Goal: Task Accomplishment & Management: Manage account settings

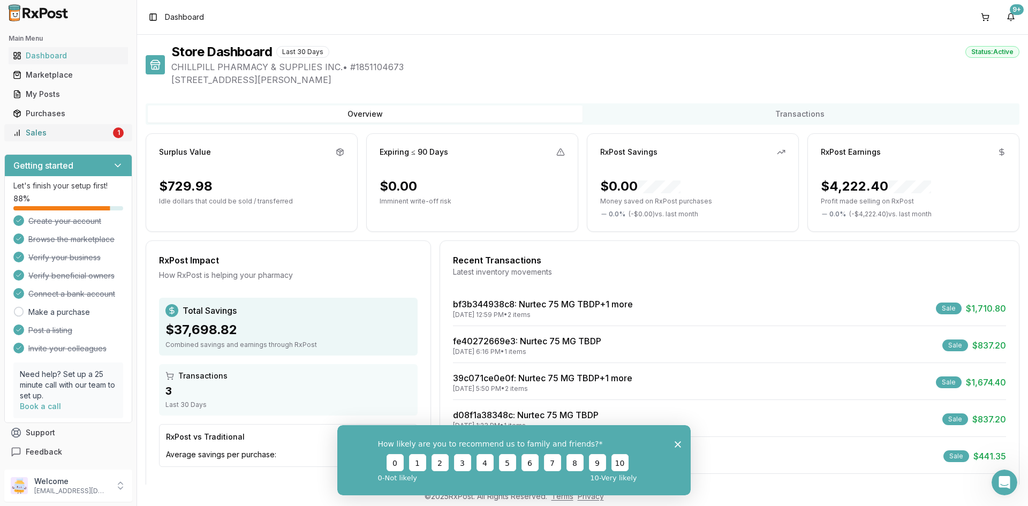
click at [82, 133] on div "Sales" at bounding box center [62, 132] width 98 height 11
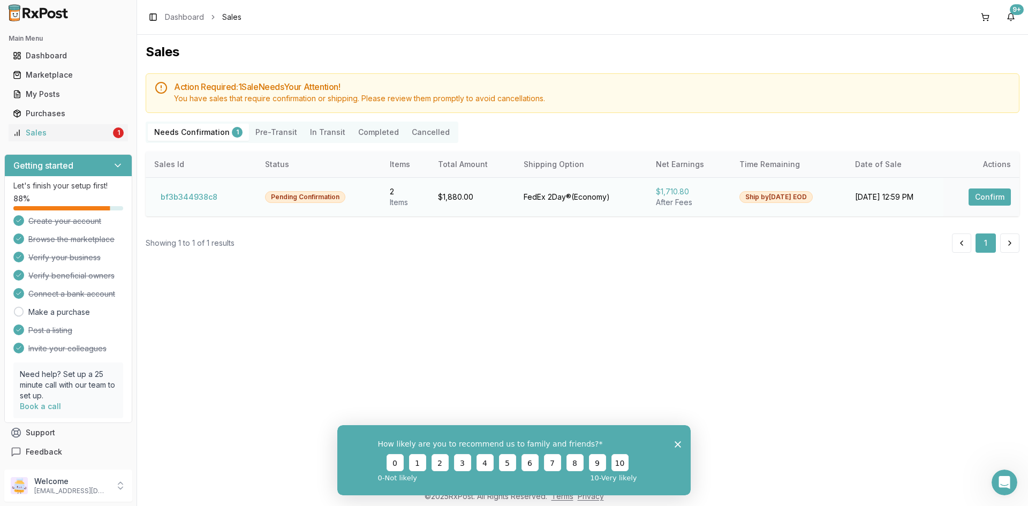
click at [983, 197] on button "Confirm" at bounding box center [990, 196] width 42 height 17
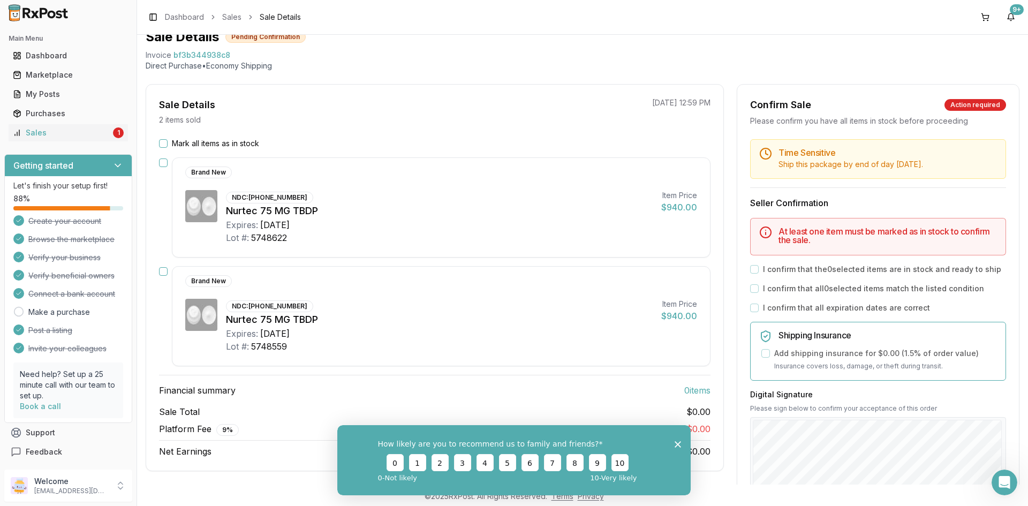
scroll to position [107, 0]
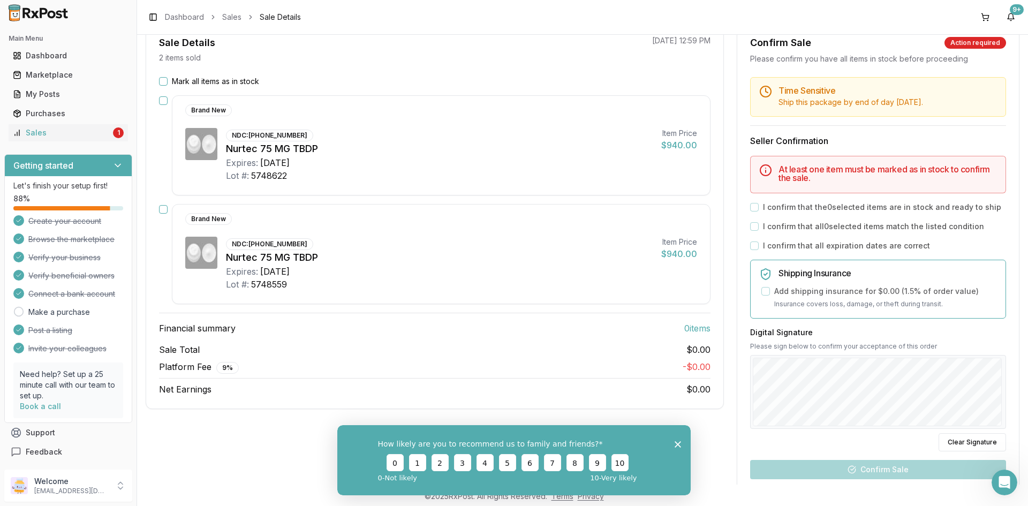
click at [756, 209] on div "I confirm that the 0 selected items are in stock and ready to ship" at bounding box center [878, 207] width 256 height 11
click at [174, 86] on label "Mark all items as in stock" at bounding box center [215, 81] width 87 height 11
click at [168, 86] on button "Mark all items as in stock" at bounding box center [163, 81] width 9 height 9
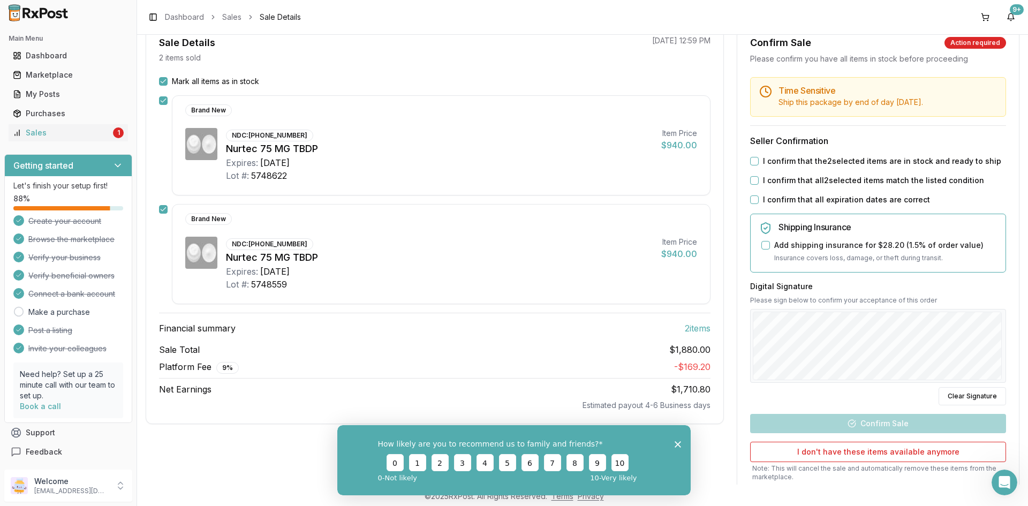
click at [750, 161] on button "I confirm that the 2 selected items are in stock and ready to ship" at bounding box center [754, 161] width 9 height 9
click at [750, 183] on button "I confirm that all 2 selected items match the listed condition" at bounding box center [754, 180] width 9 height 9
click at [752, 203] on button "I confirm that all expiration dates are correct" at bounding box center [754, 199] width 9 height 9
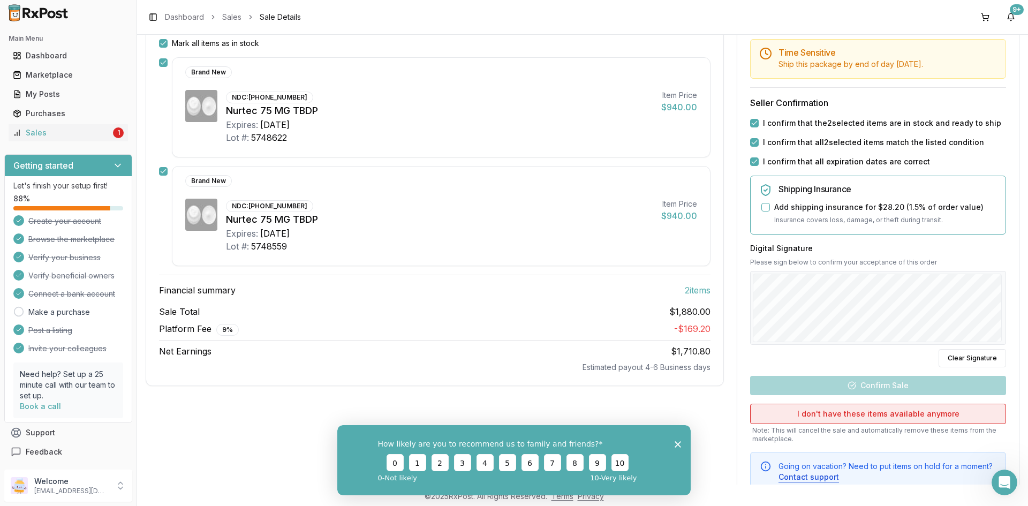
scroll to position [183, 0]
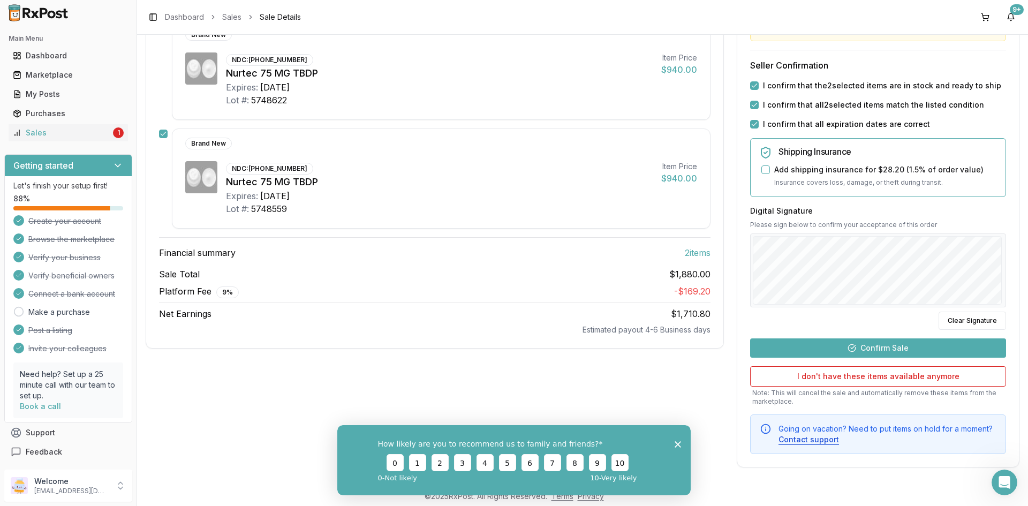
click at [849, 352] on button "Confirm Sale" at bounding box center [878, 347] width 256 height 19
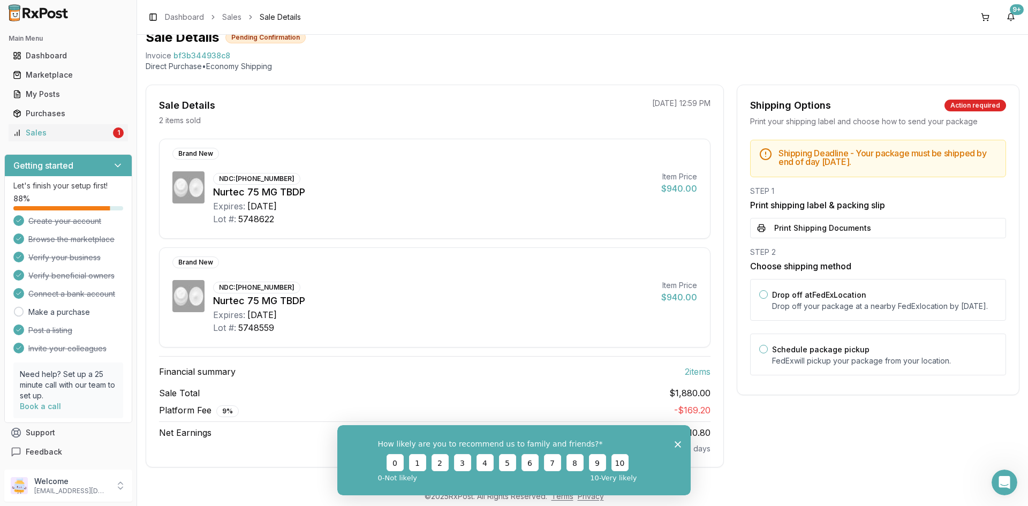
scroll to position [44, 0]
click at [677, 443] on polygon "Close survey" at bounding box center [678, 444] width 6 height 6
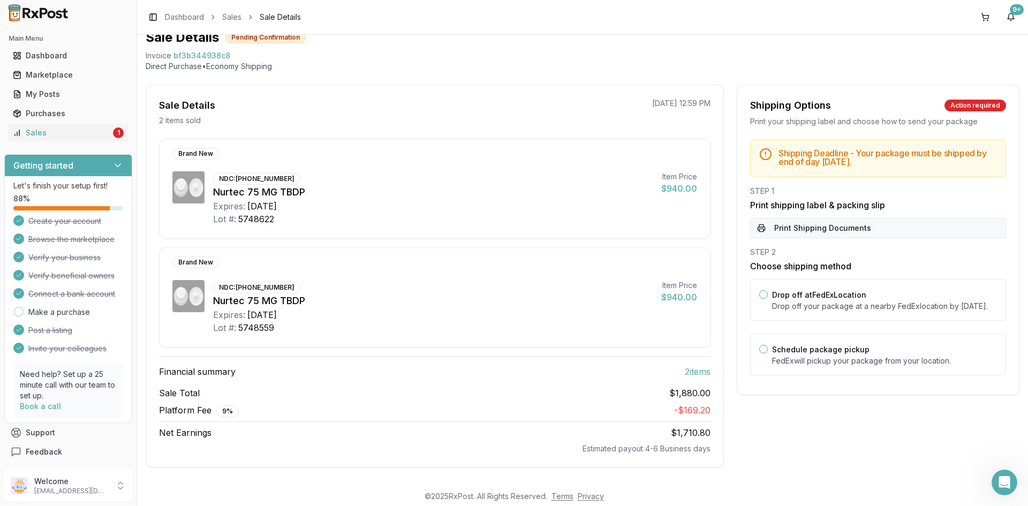
click at [770, 228] on button "Print Shipping Documents" at bounding box center [878, 228] width 256 height 20
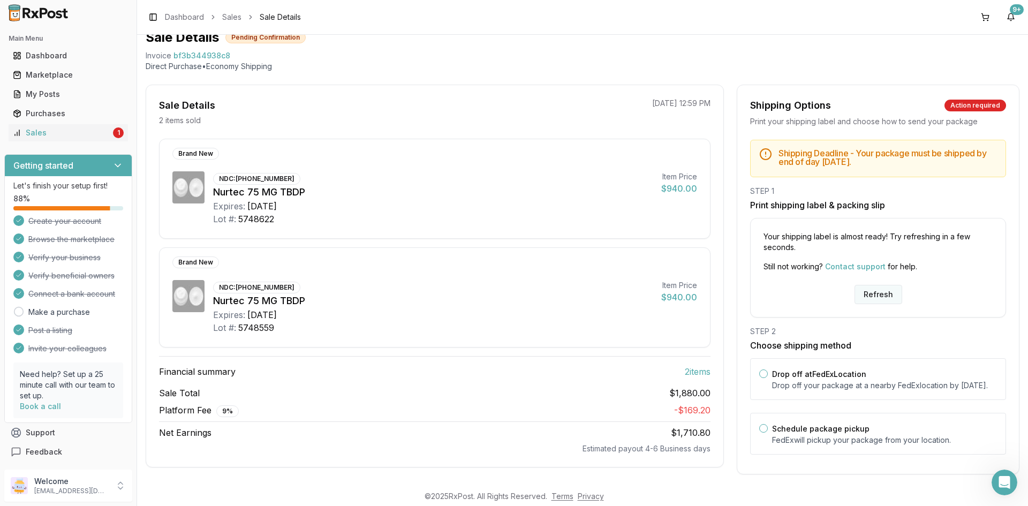
click at [873, 293] on button "Refresh" at bounding box center [878, 294] width 48 height 19
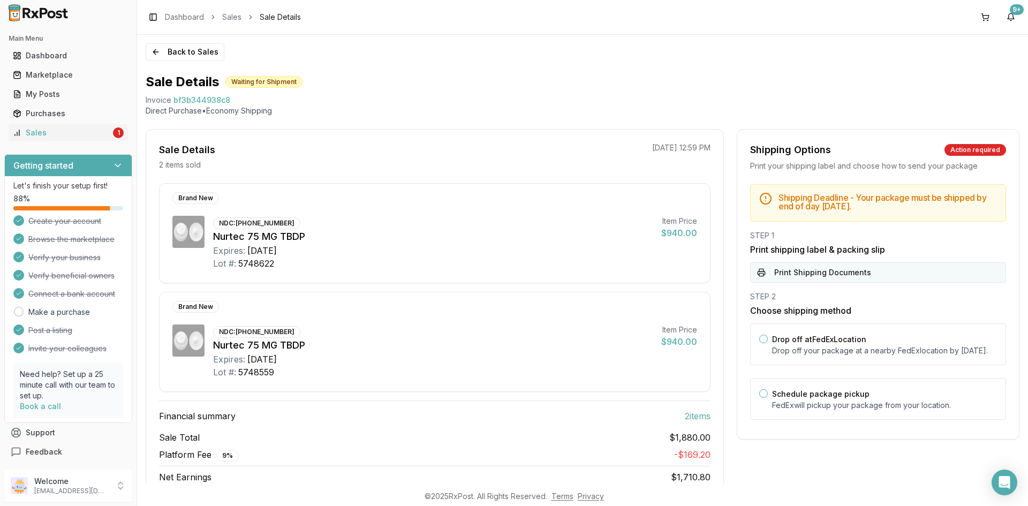
click at [788, 274] on button "Print Shipping Documents" at bounding box center [878, 272] width 256 height 20
